Goal: Transaction & Acquisition: Book appointment/travel/reservation

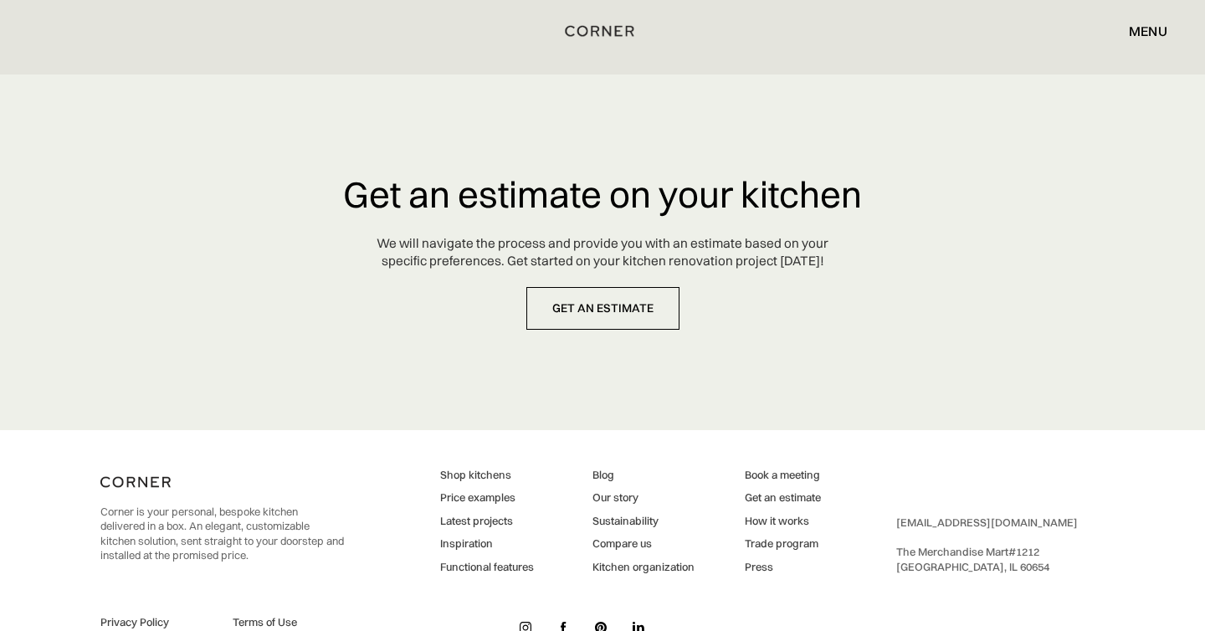
scroll to position [7950, 0]
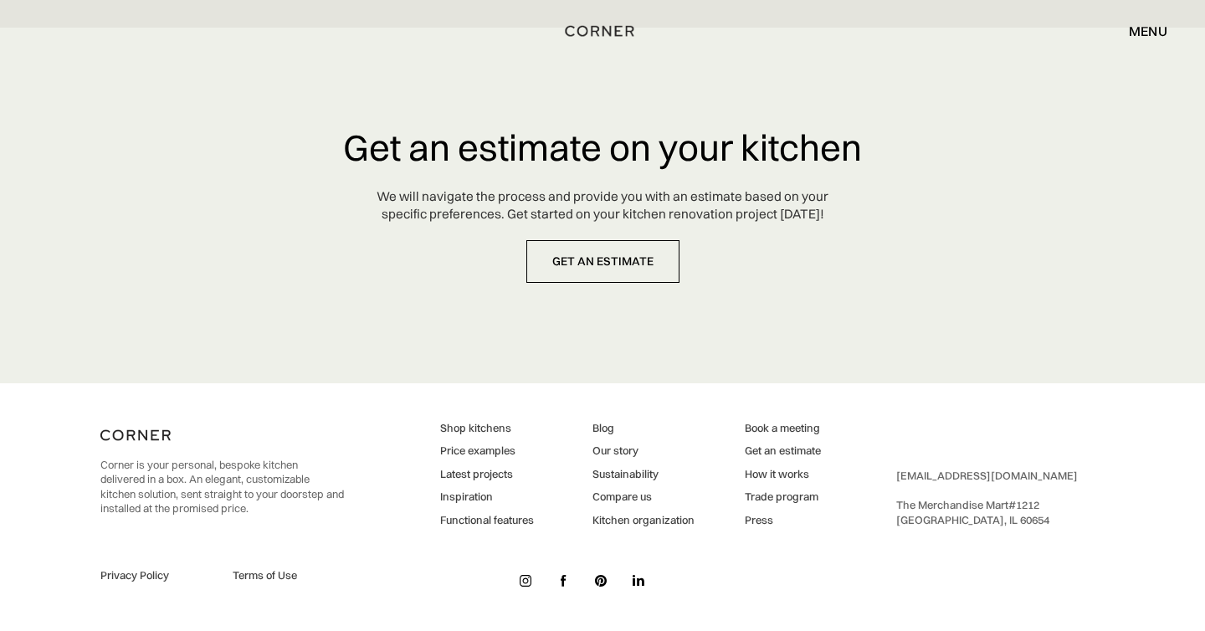
click at [475, 450] on link "Price examples" at bounding box center [487, 451] width 94 height 15
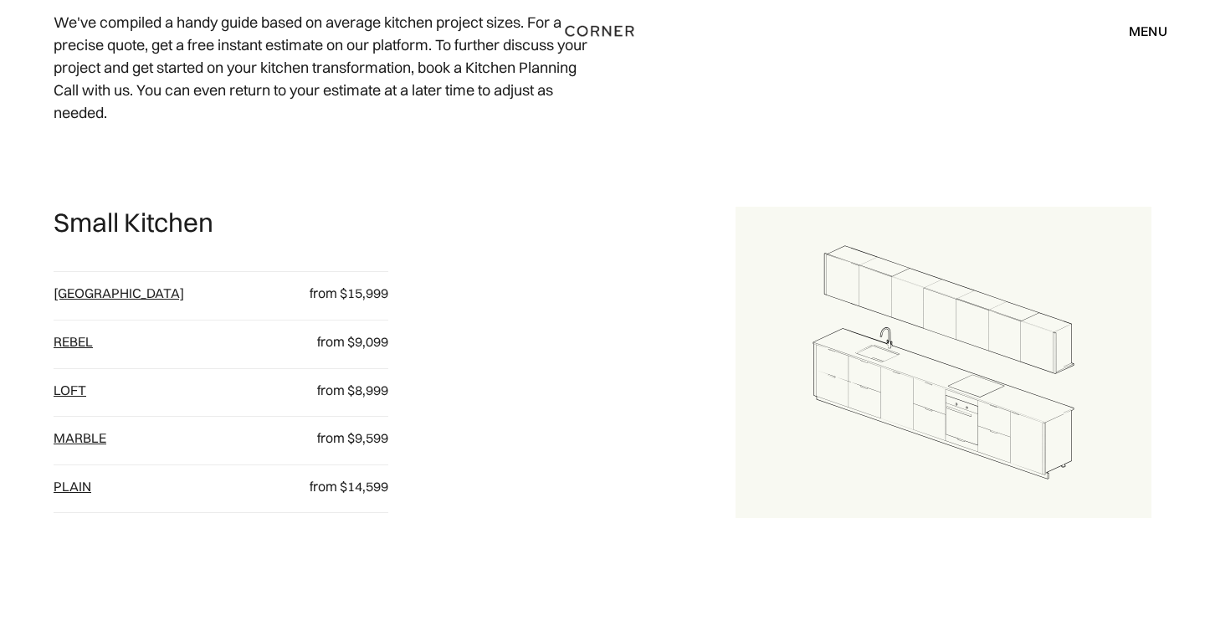
scroll to position [795, 0]
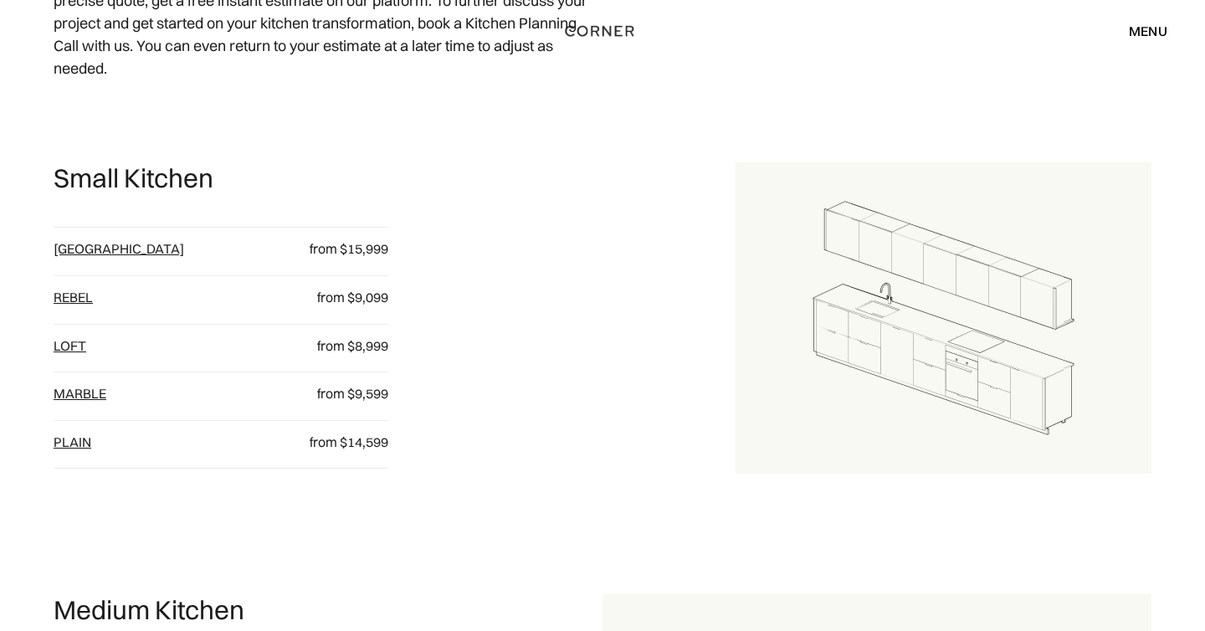
click at [85, 244] on link "[GEOGRAPHIC_DATA]" at bounding box center [119, 248] width 131 height 17
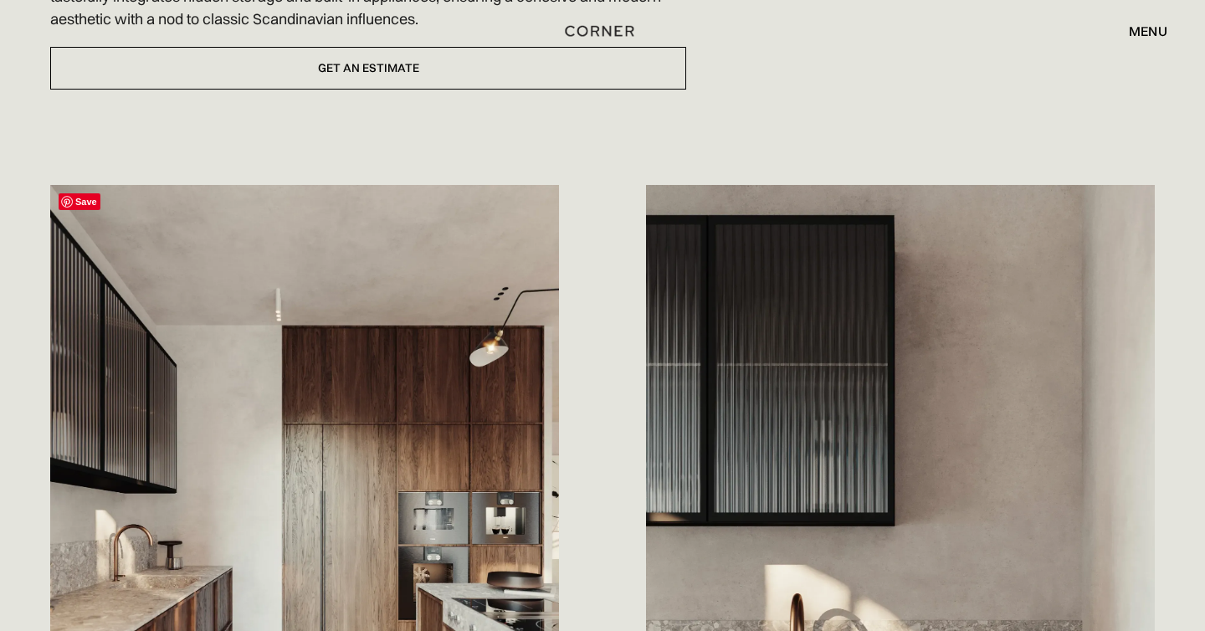
scroll to position [733, 0]
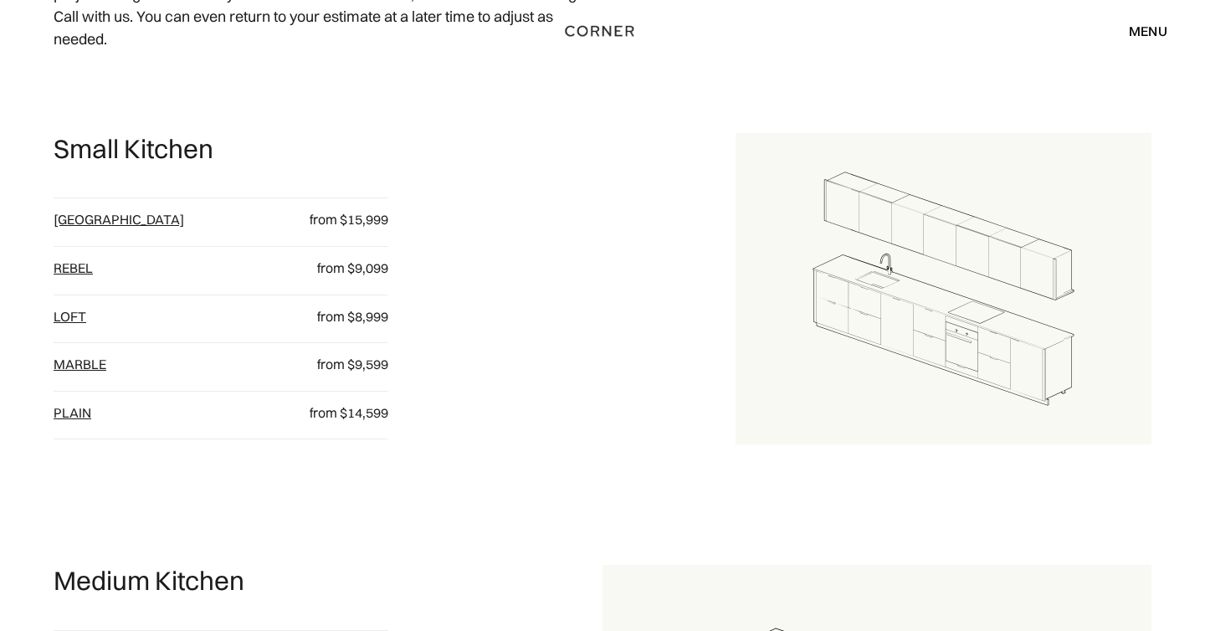
scroll to position [821, 0]
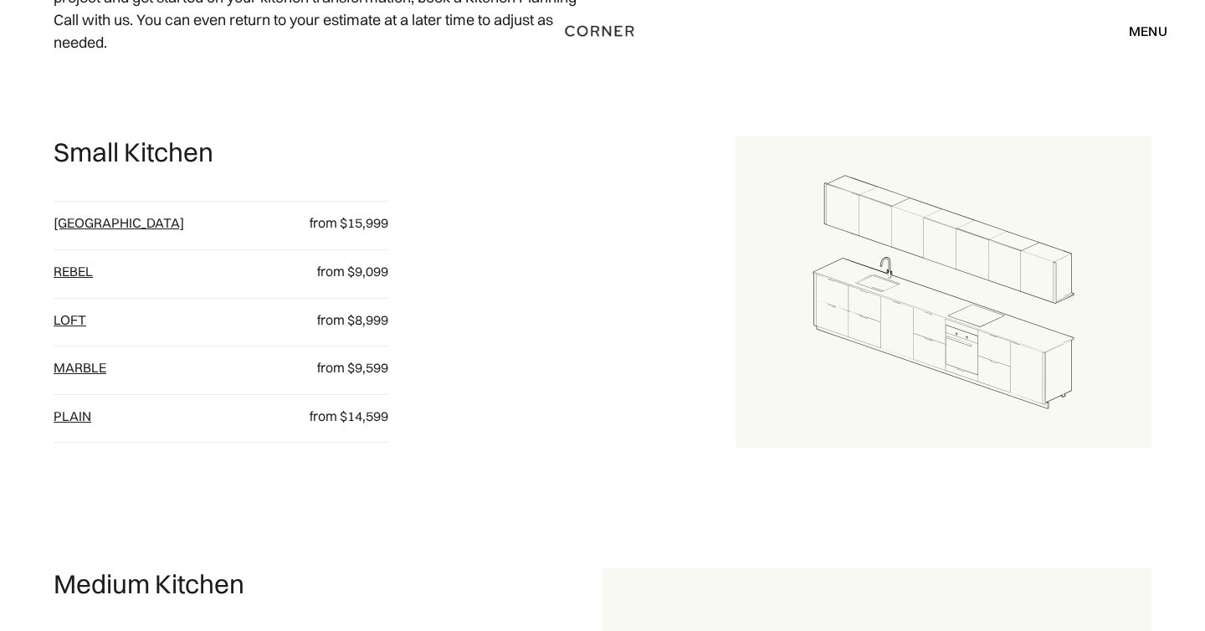
click at [61, 422] on link "plain" at bounding box center [73, 416] width 38 height 17
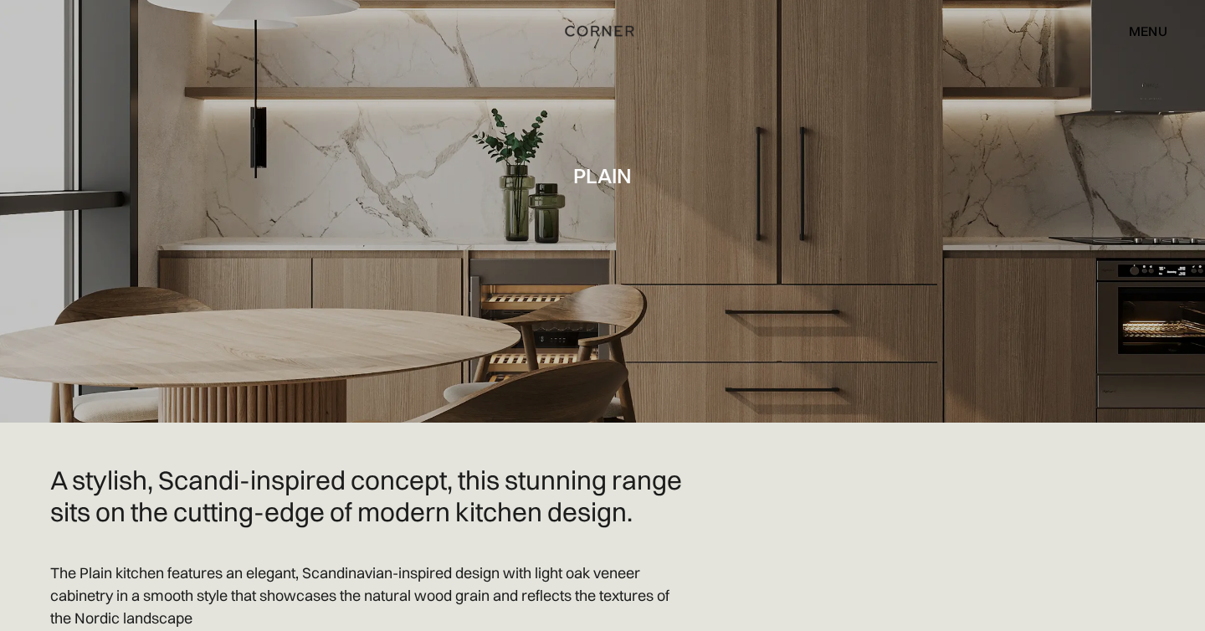
scroll to position [229, 0]
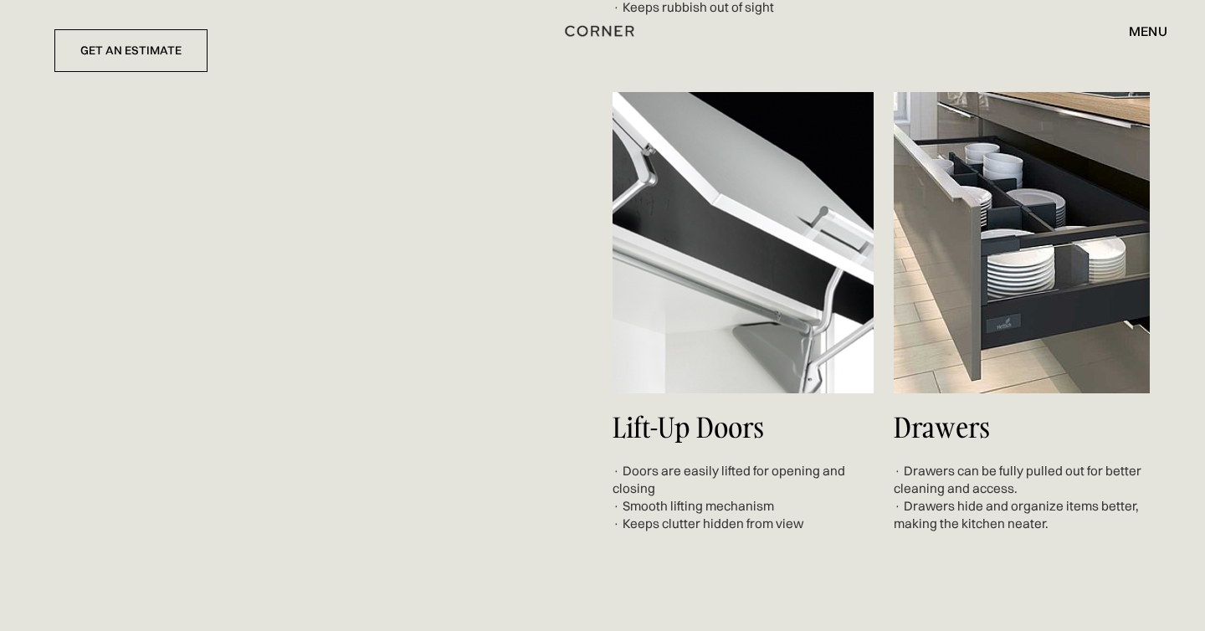
scroll to position [6064, 0]
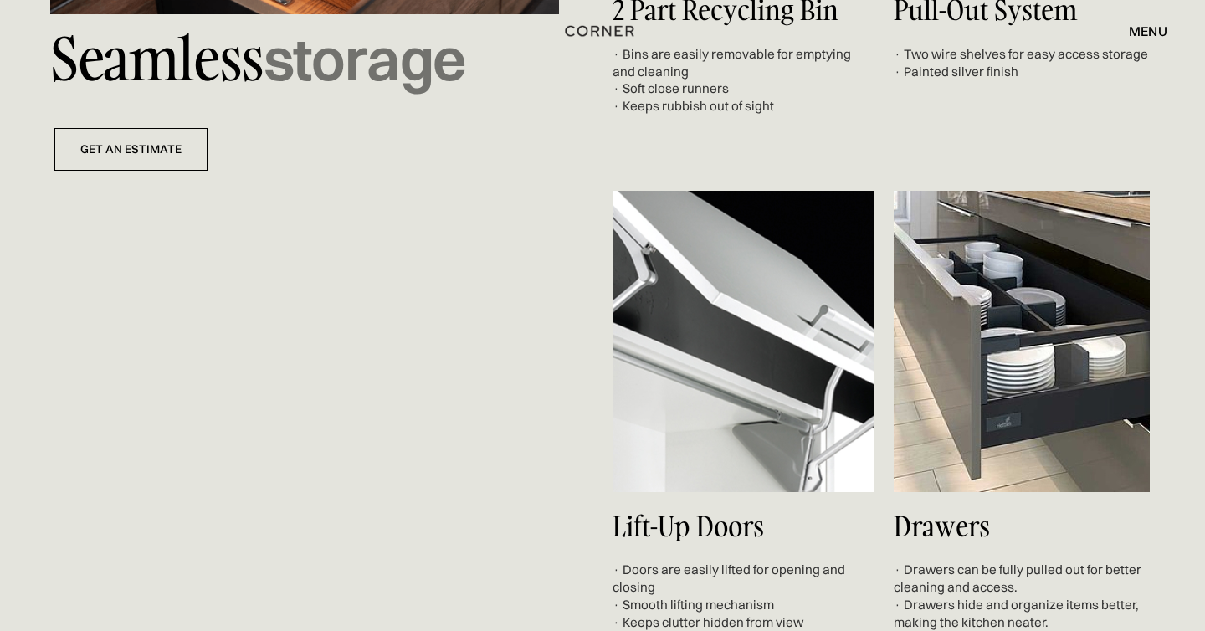
click at [1150, 32] on div "menu" at bounding box center [1148, 30] width 39 height 13
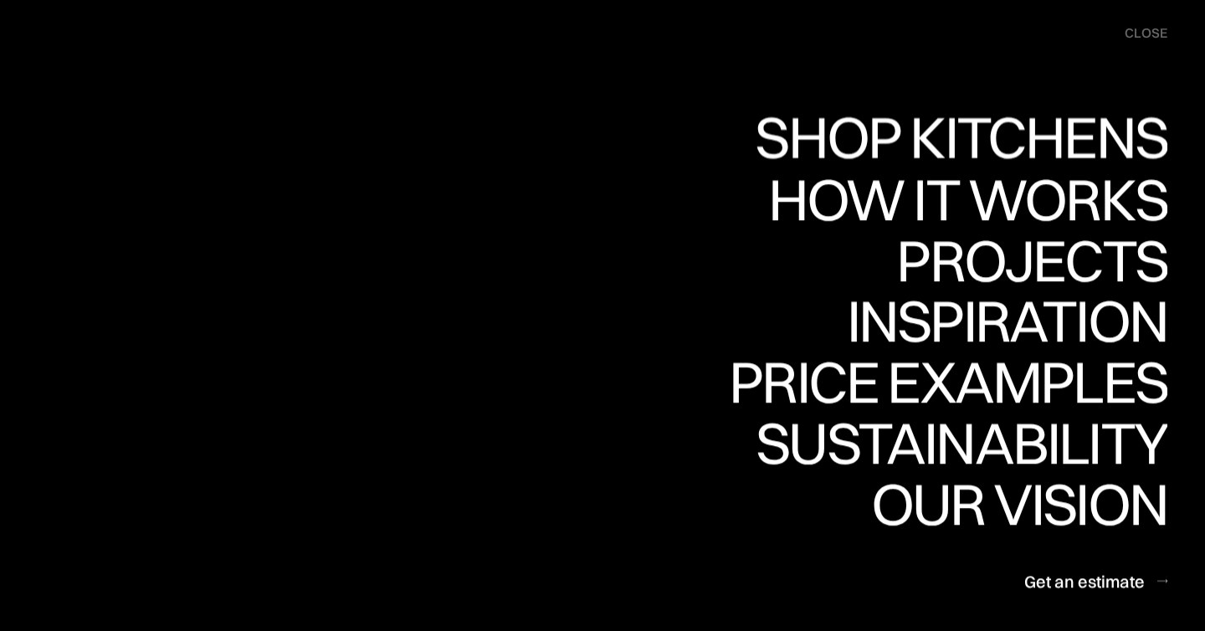
click at [1047, 136] on div "Shop Kitchens" at bounding box center [957, 137] width 421 height 59
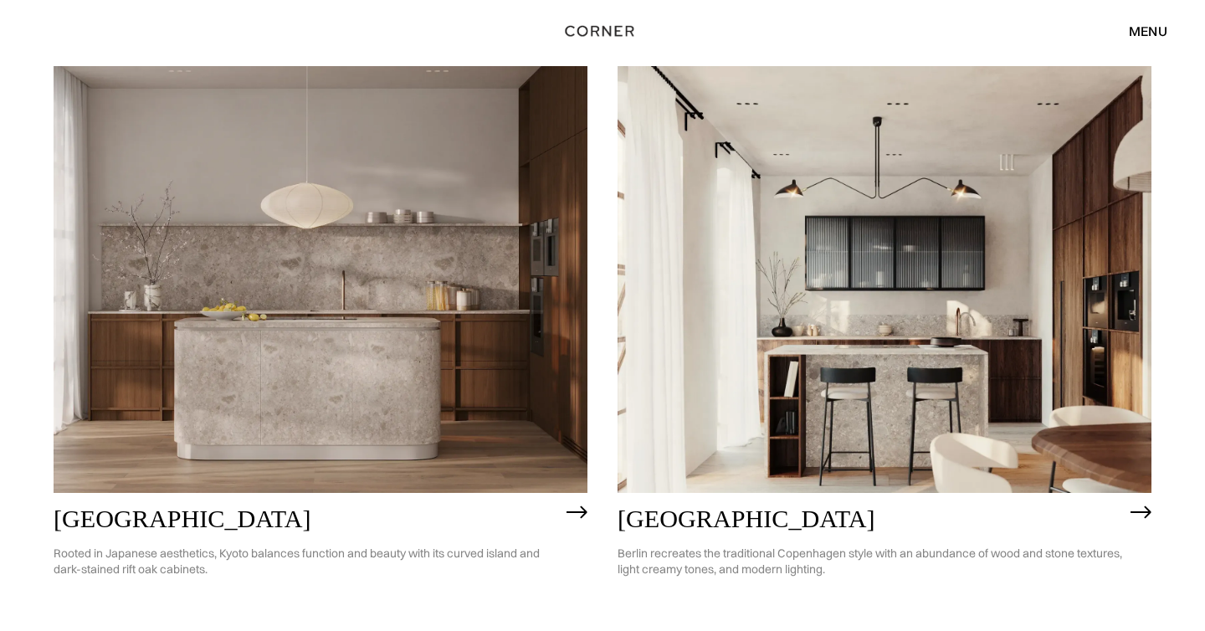
scroll to position [858, 0]
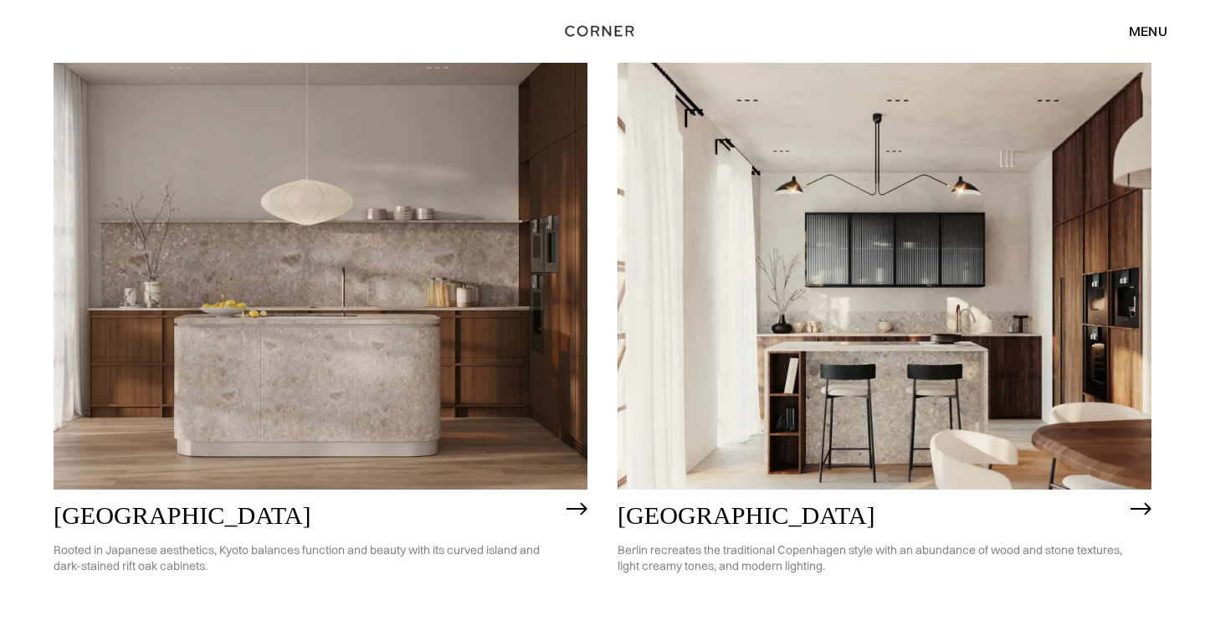
click at [827, 356] on img at bounding box center [885, 276] width 534 height 427
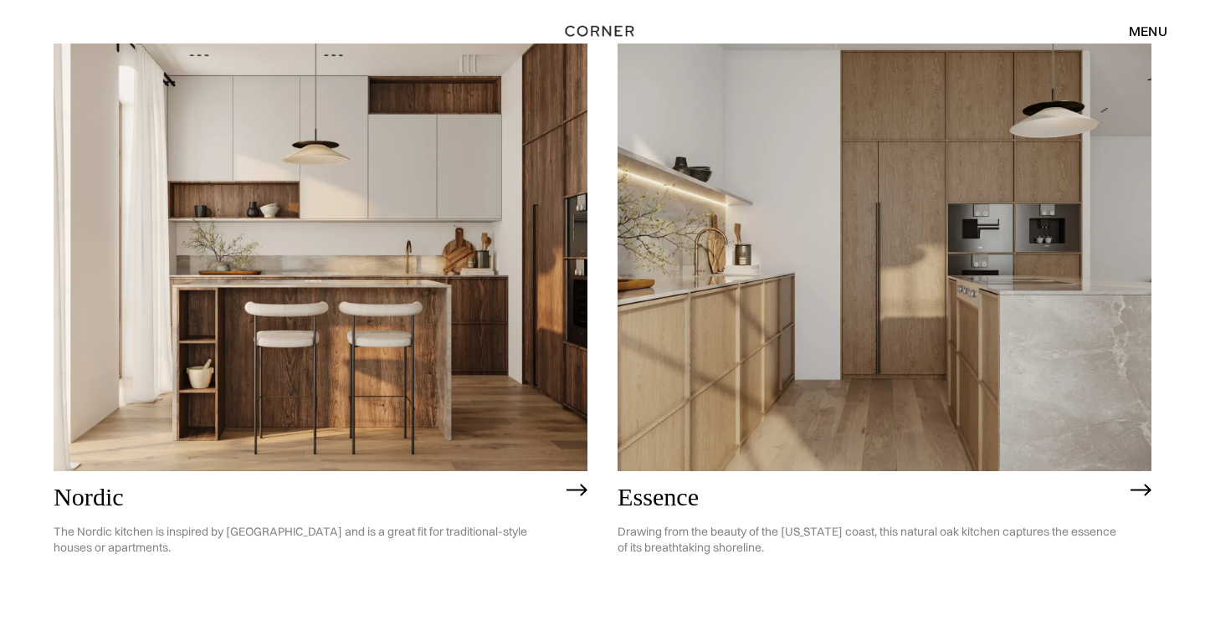
scroll to position [240, 0]
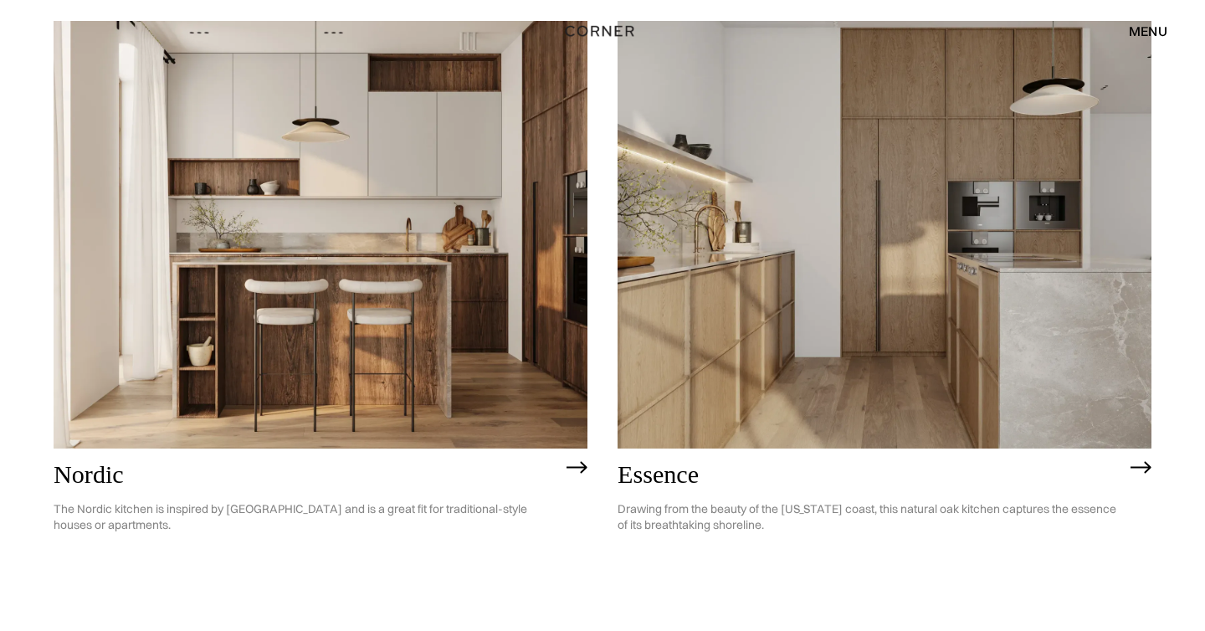
click at [474, 334] on img at bounding box center [321, 234] width 534 height 427
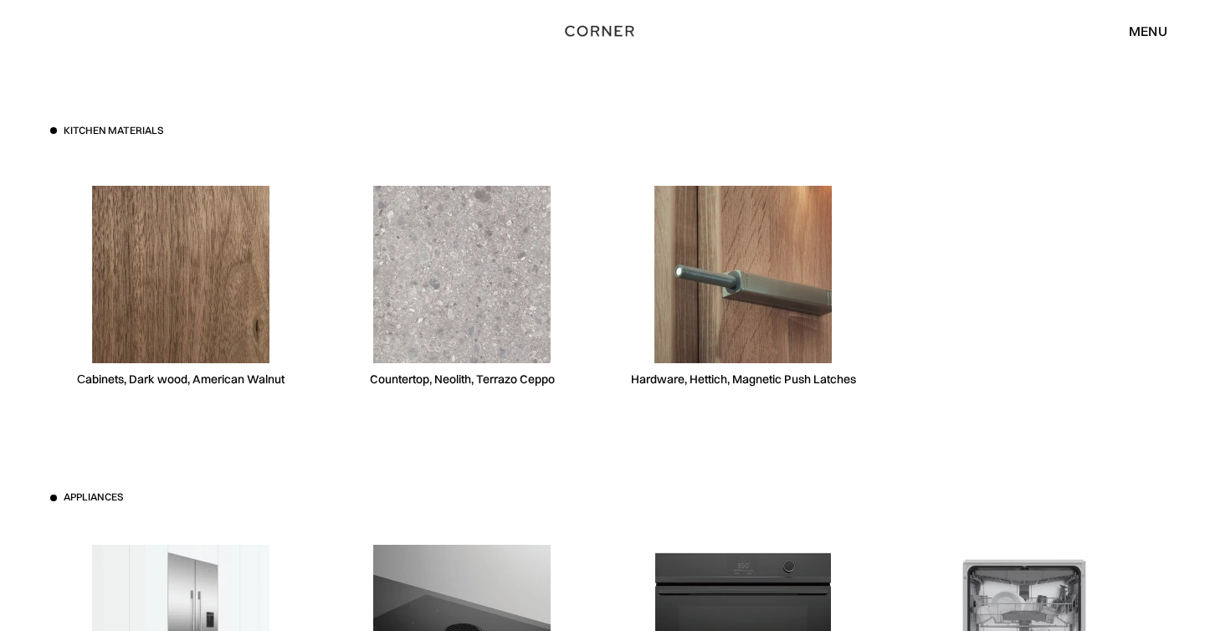
scroll to position [4799, 0]
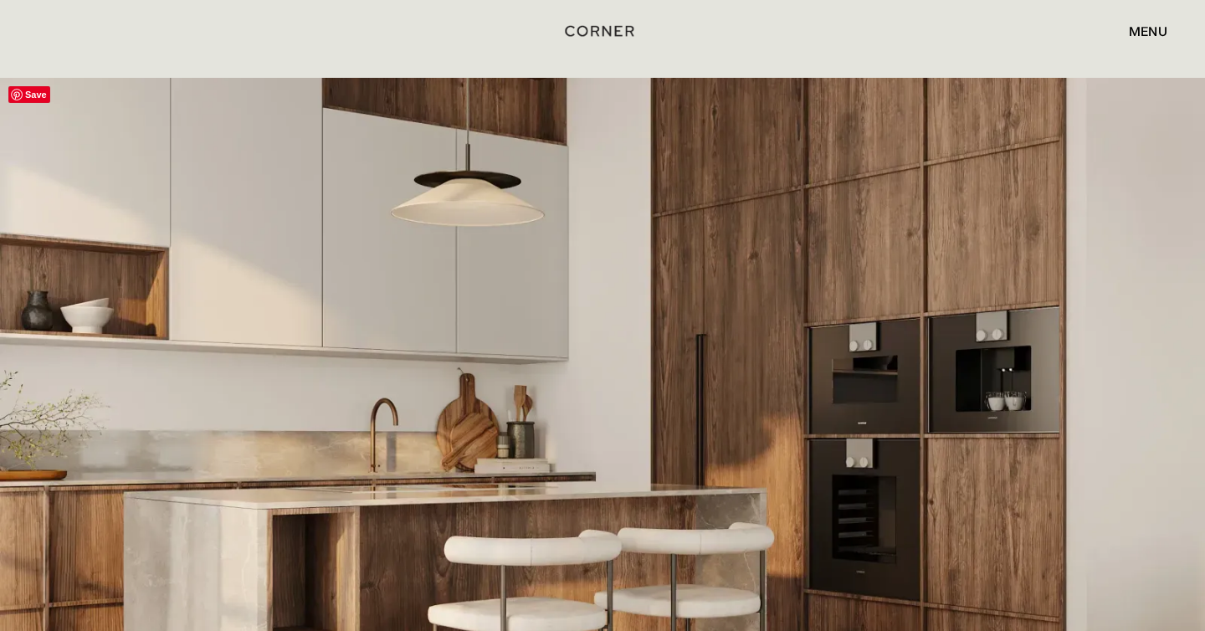
scroll to position [3464, 0]
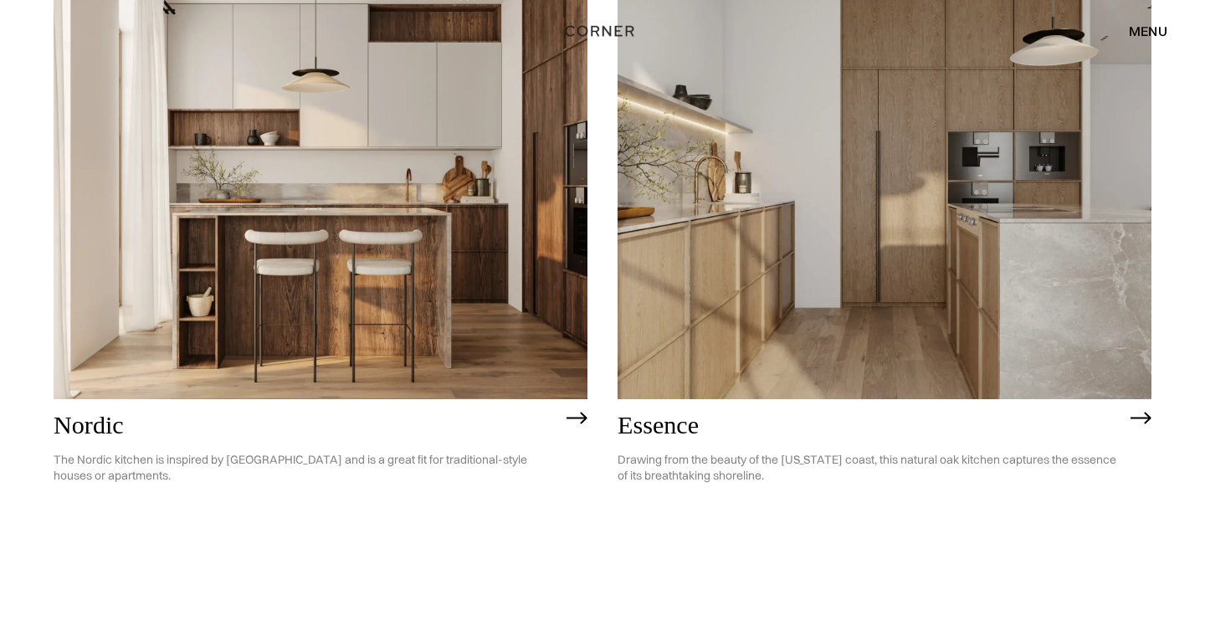
scroll to position [289, 0]
click at [752, 277] on img at bounding box center [885, 185] width 534 height 427
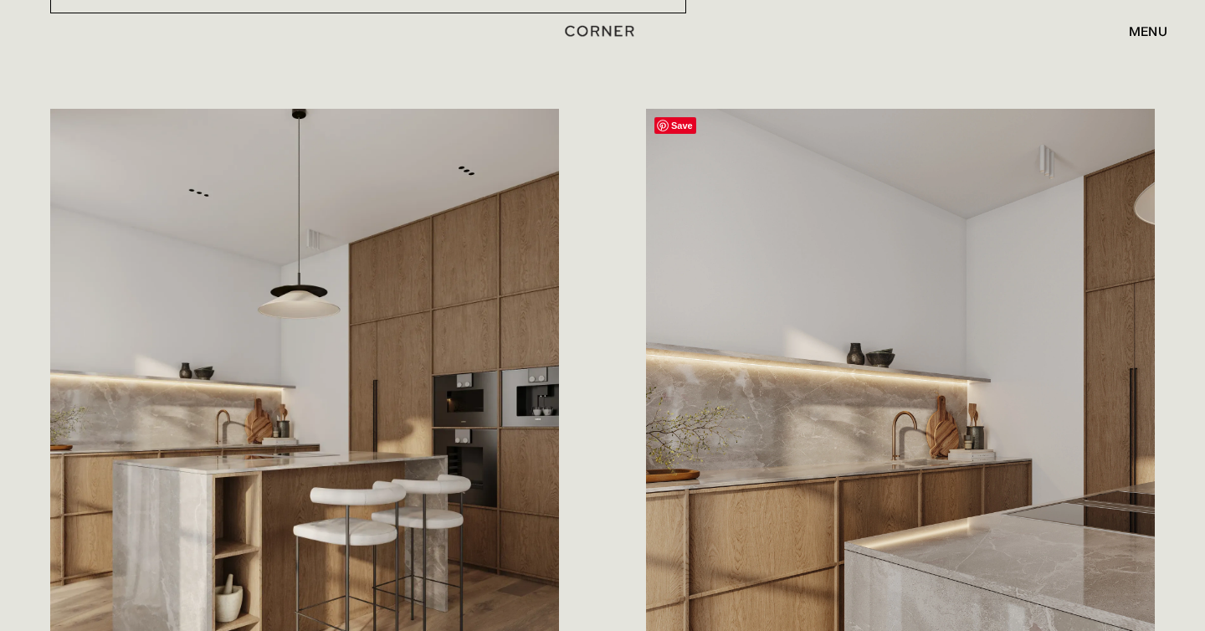
scroll to position [614, 0]
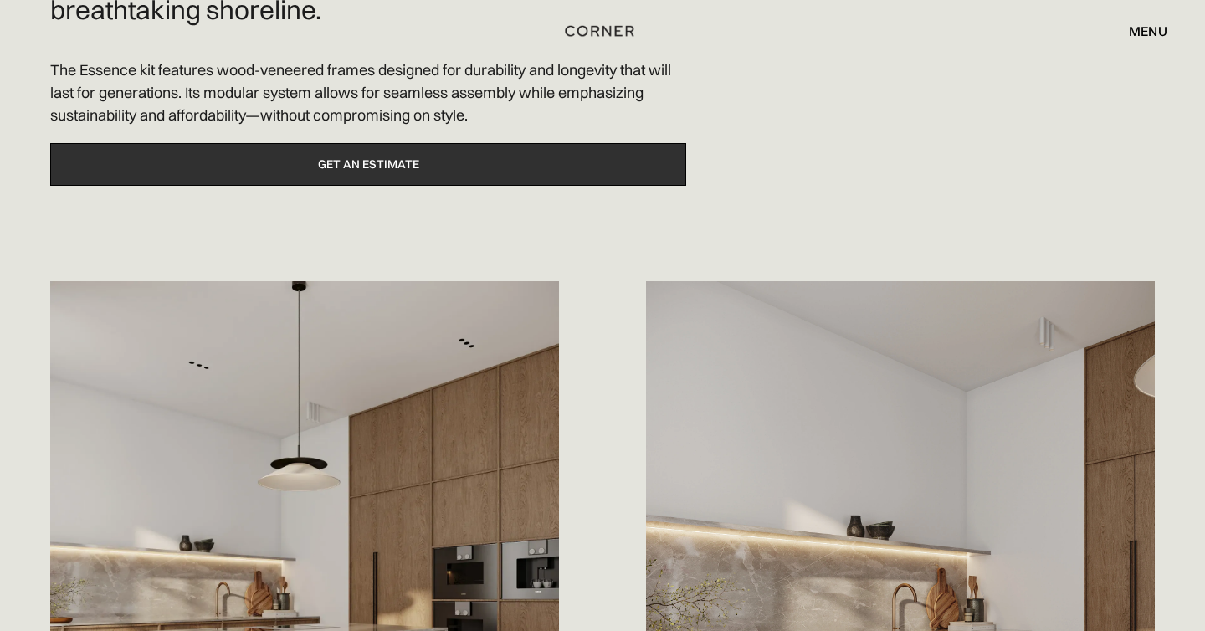
click at [456, 173] on link "Get an estimate" at bounding box center [368, 164] width 636 height 43
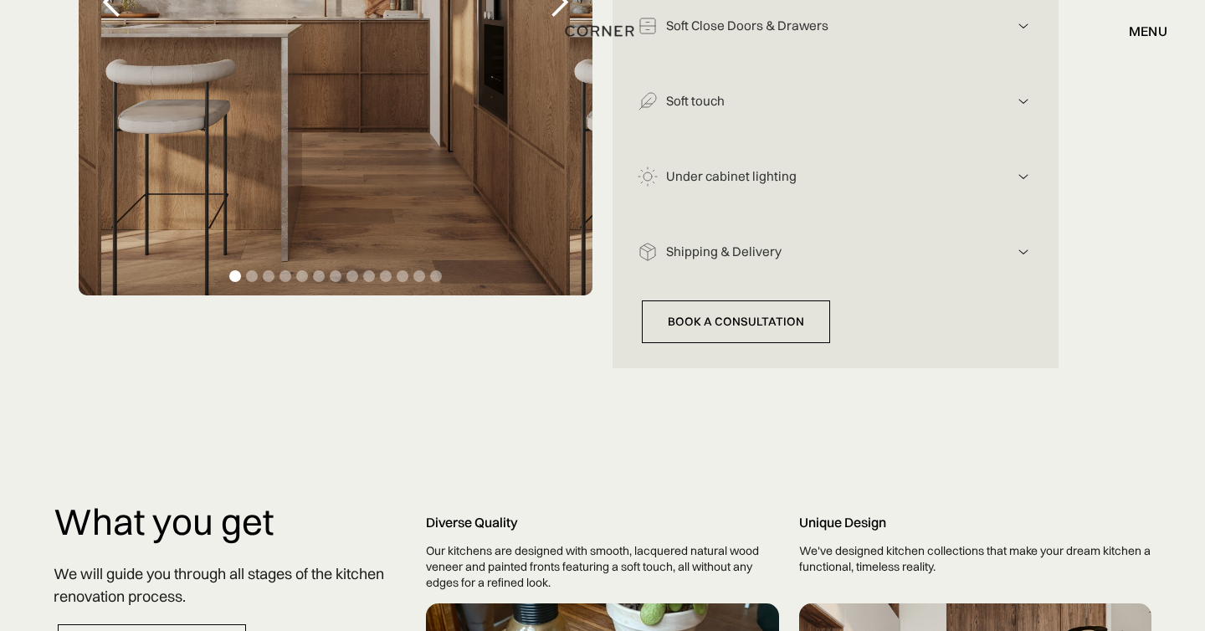
scroll to position [724, 0]
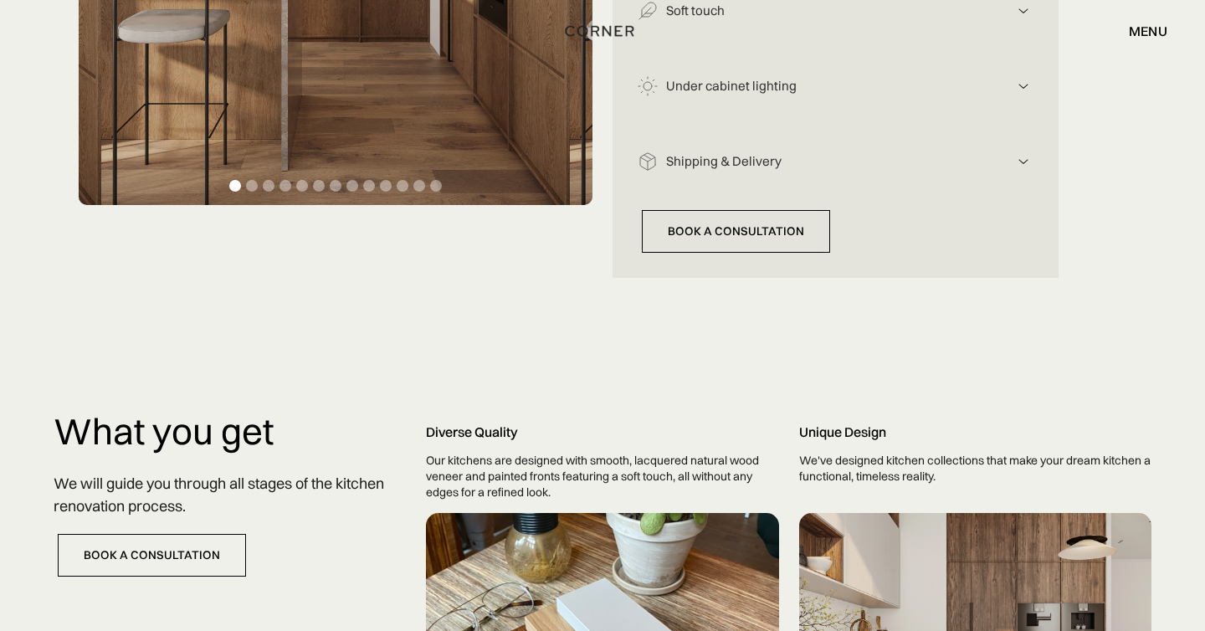
click at [720, 170] on div "Shipping & Delivery" at bounding box center [836, 162] width 396 height 20
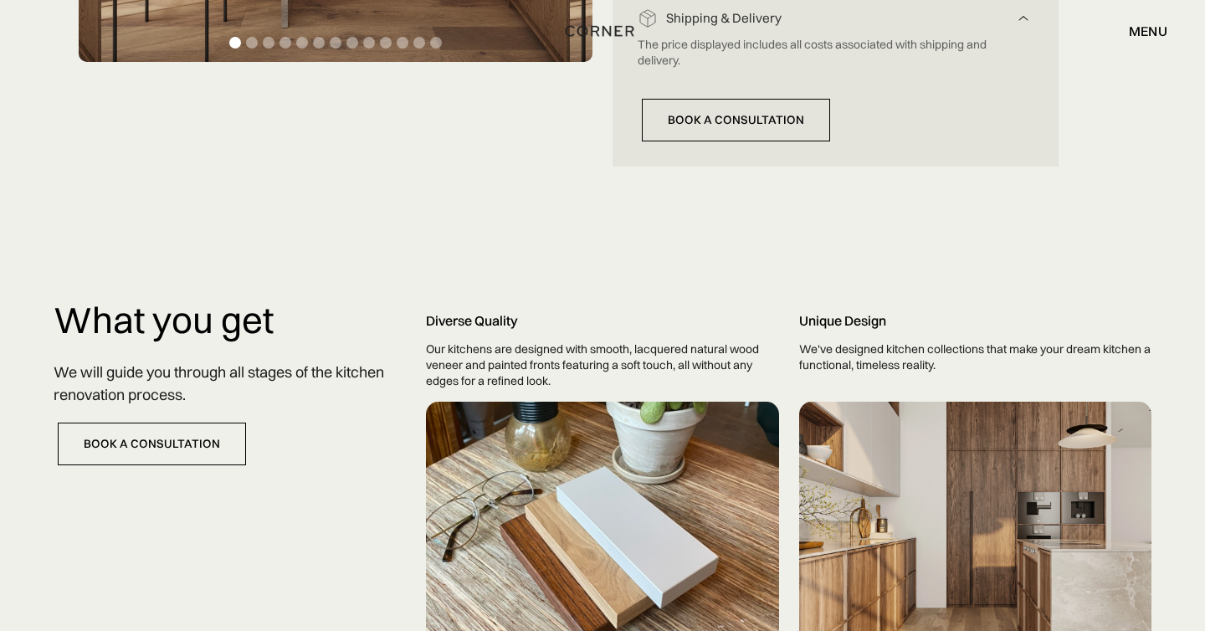
scroll to position [894, 0]
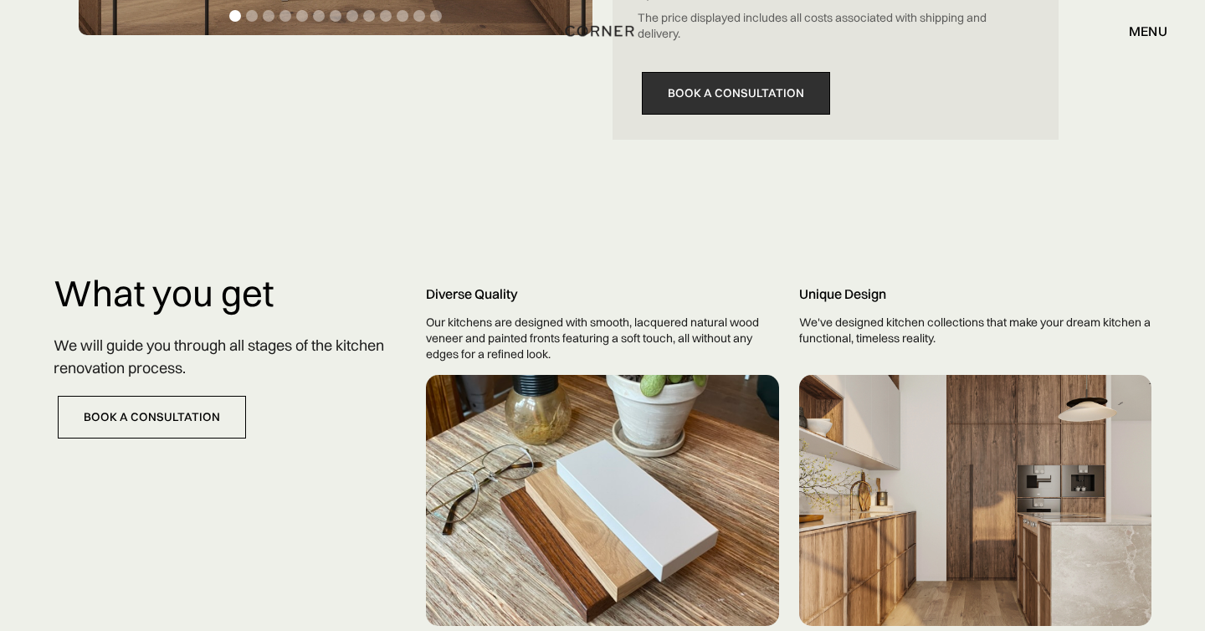
click at [690, 90] on link "Book a consultation" at bounding box center [736, 93] width 188 height 43
